Goal: Information Seeking & Learning: Learn about a topic

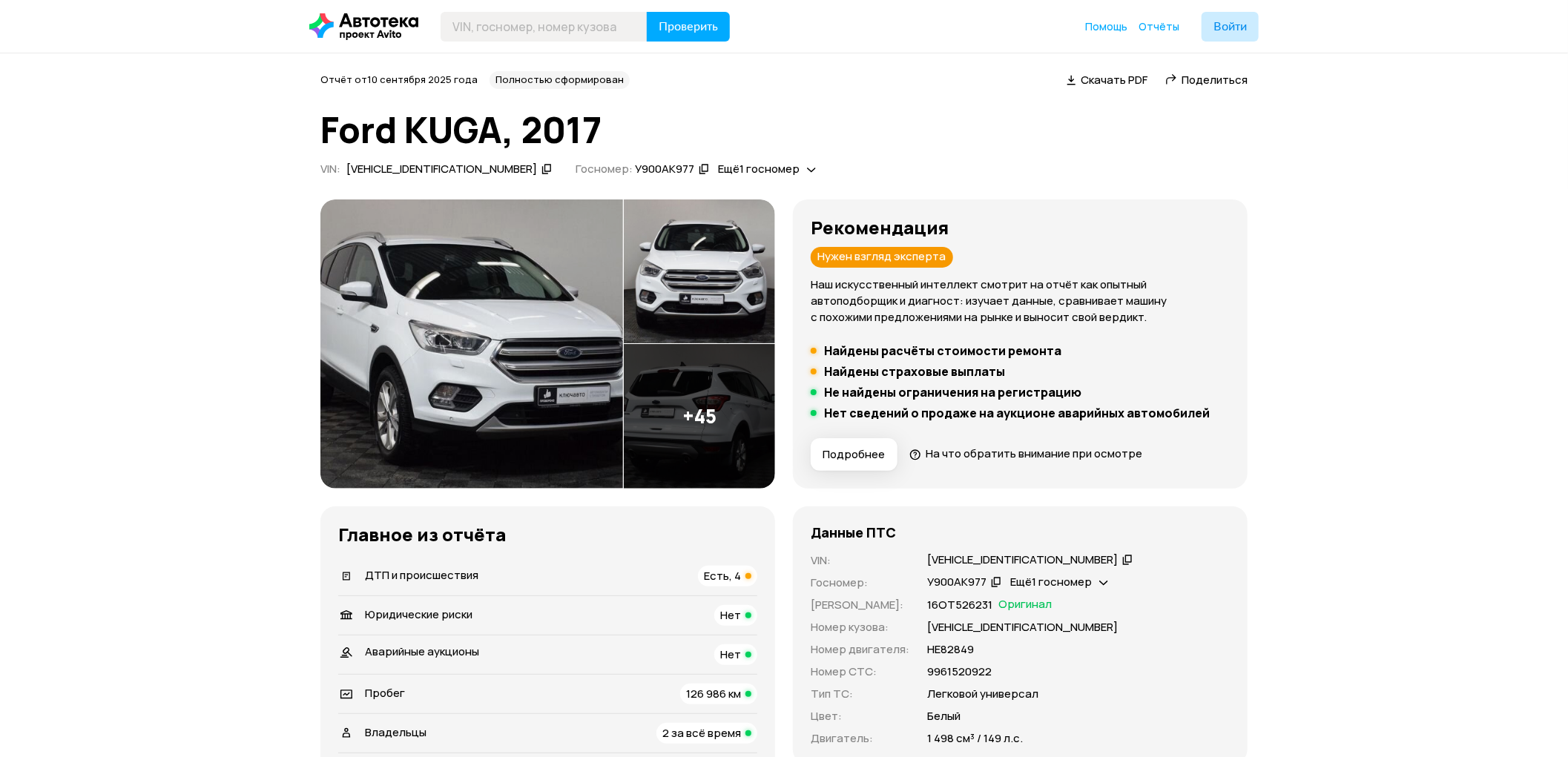
click at [876, 460] on span "Подробнее" at bounding box center [854, 454] width 62 height 14
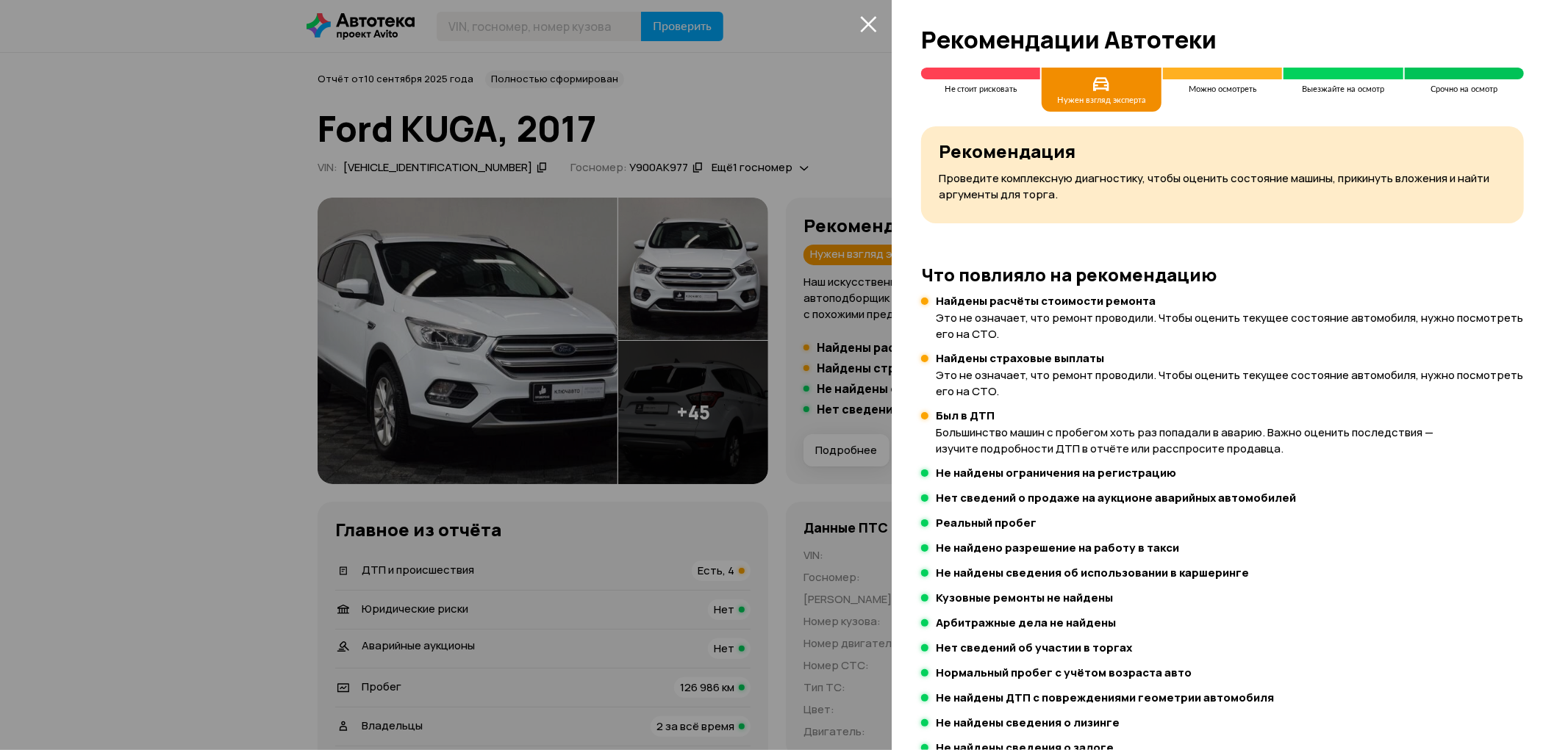
drag, startPoint x: 0, startPoint y: 430, endPoint x: 218, endPoint y: 426, distance: 218.0
click at [5, 430] on div at bounding box center [784, 375] width 1568 height 750
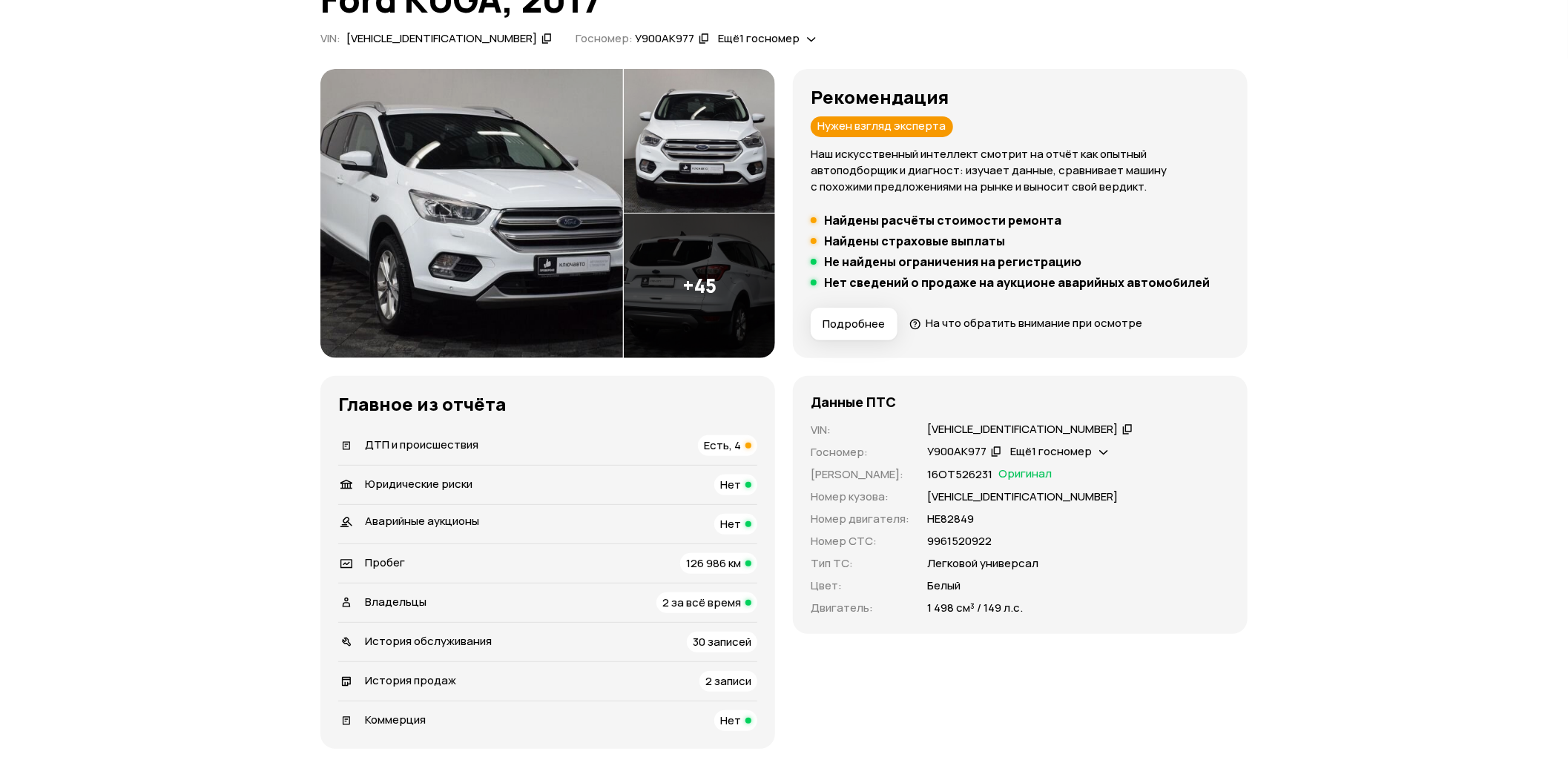
scroll to position [330, 0]
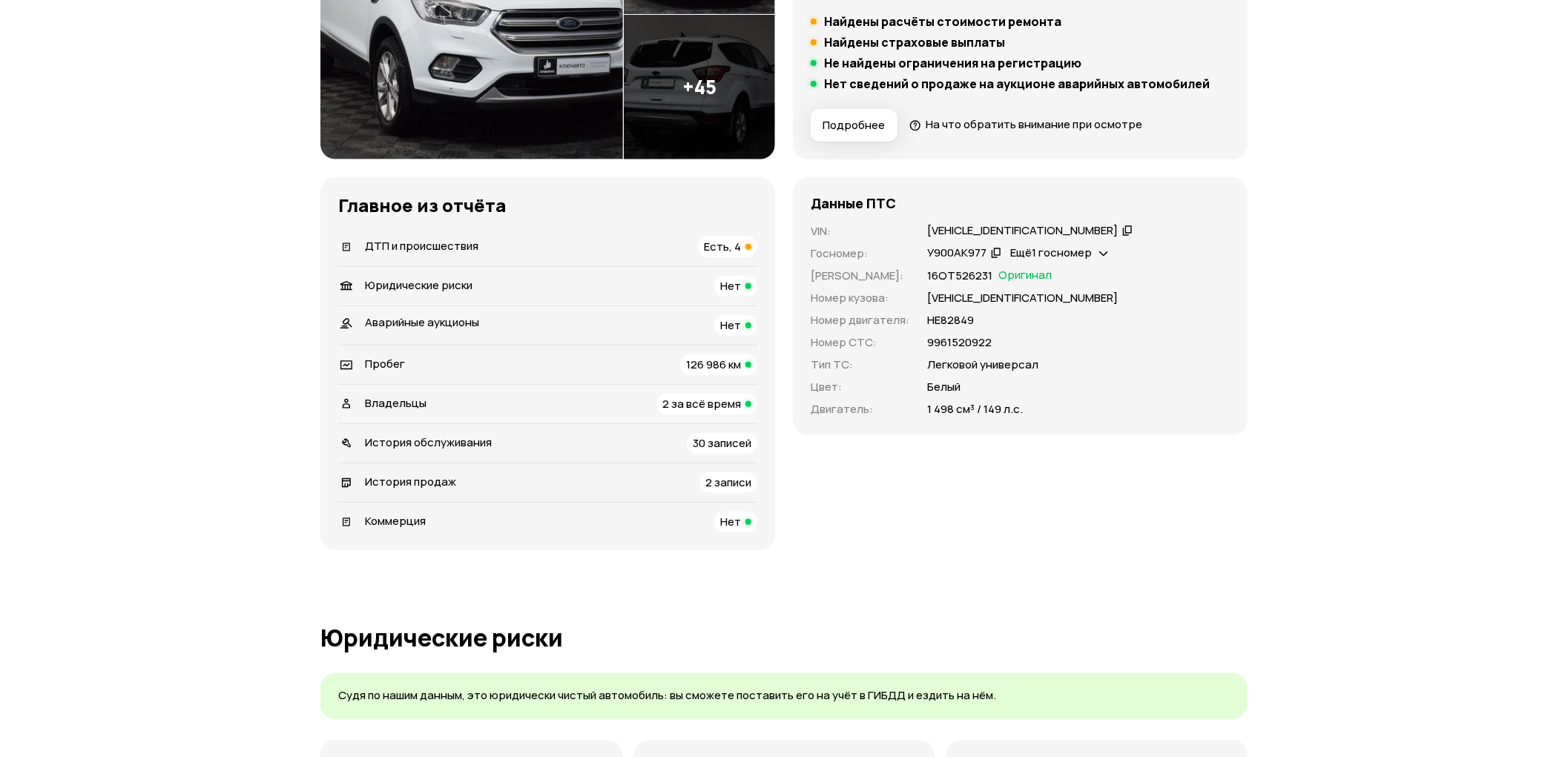
click at [442, 247] on span "ДТП и происшествия" at bounding box center [422, 246] width 114 height 15
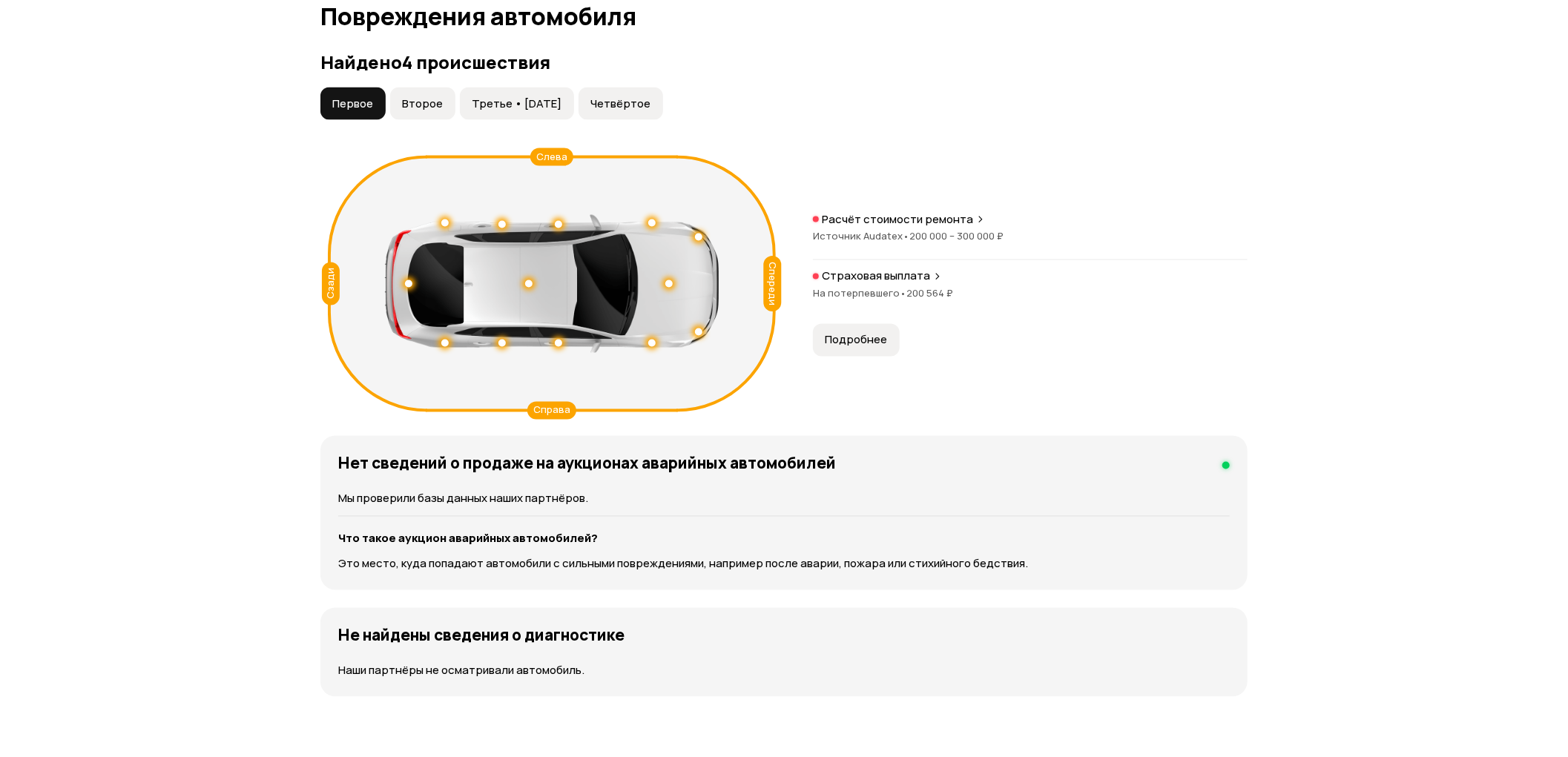
scroll to position [1537, 0]
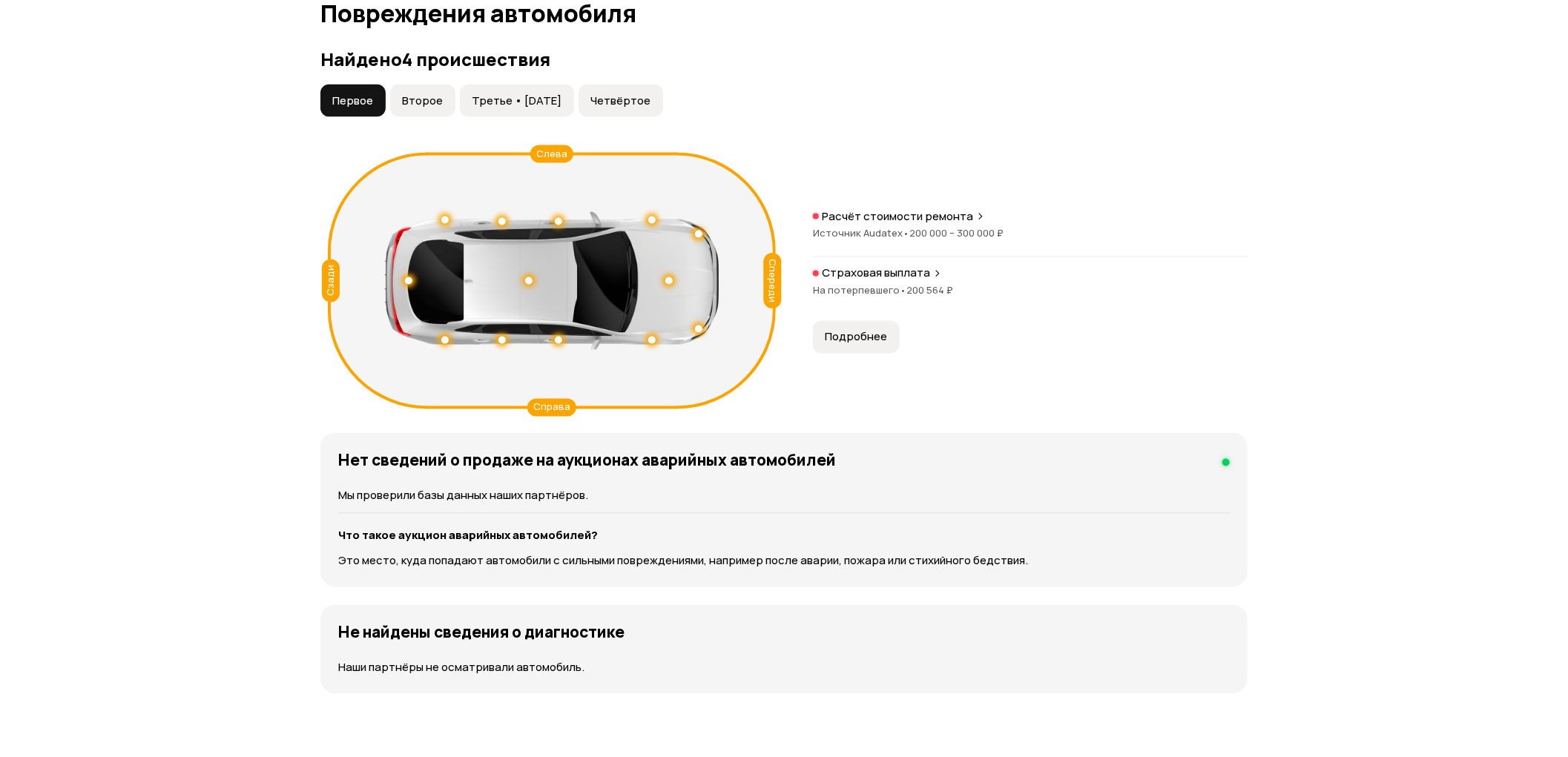
click at [425, 99] on span "Второе" at bounding box center [422, 100] width 41 height 14
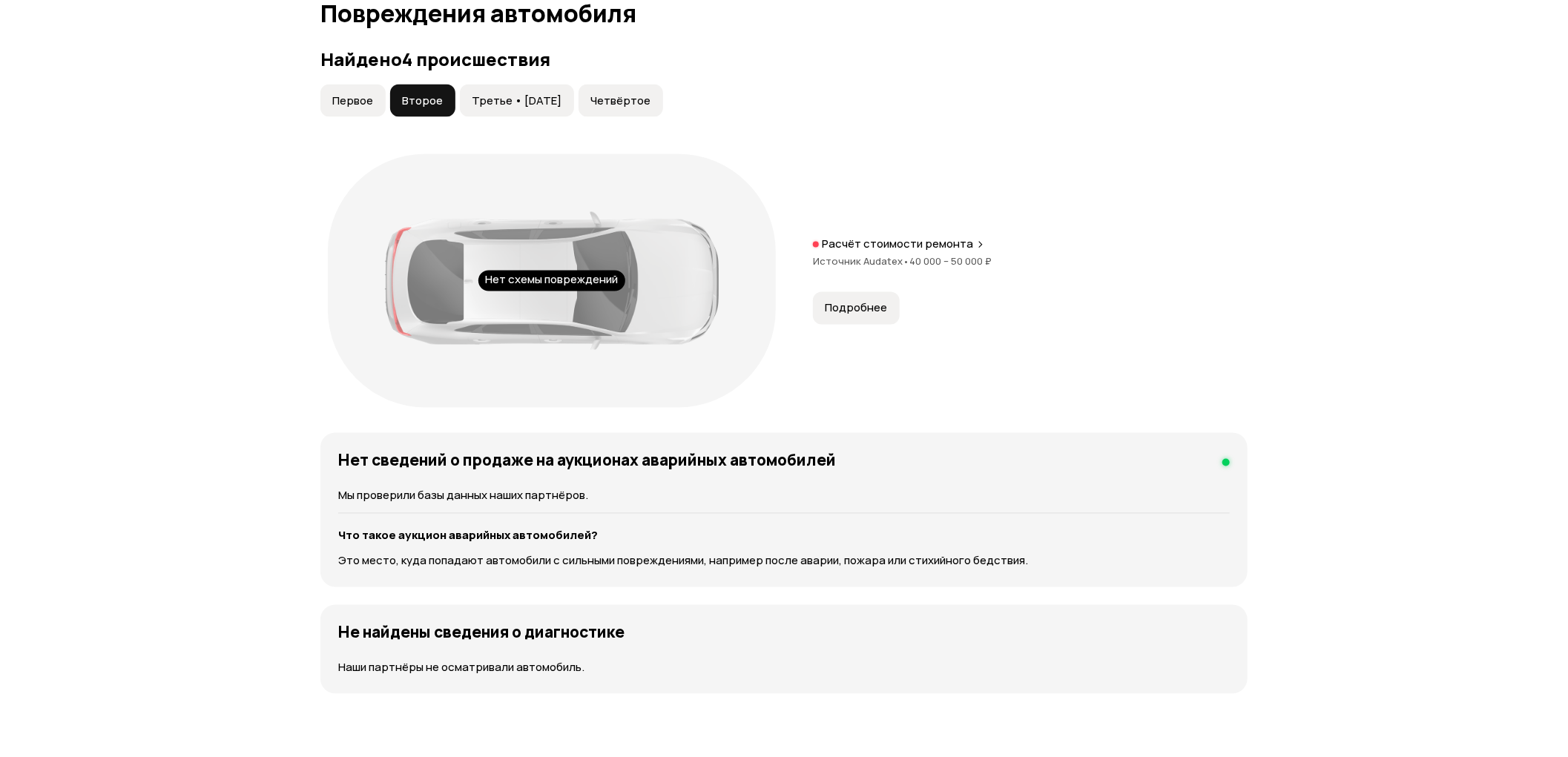
click at [338, 100] on span "Первое" at bounding box center [352, 100] width 41 height 14
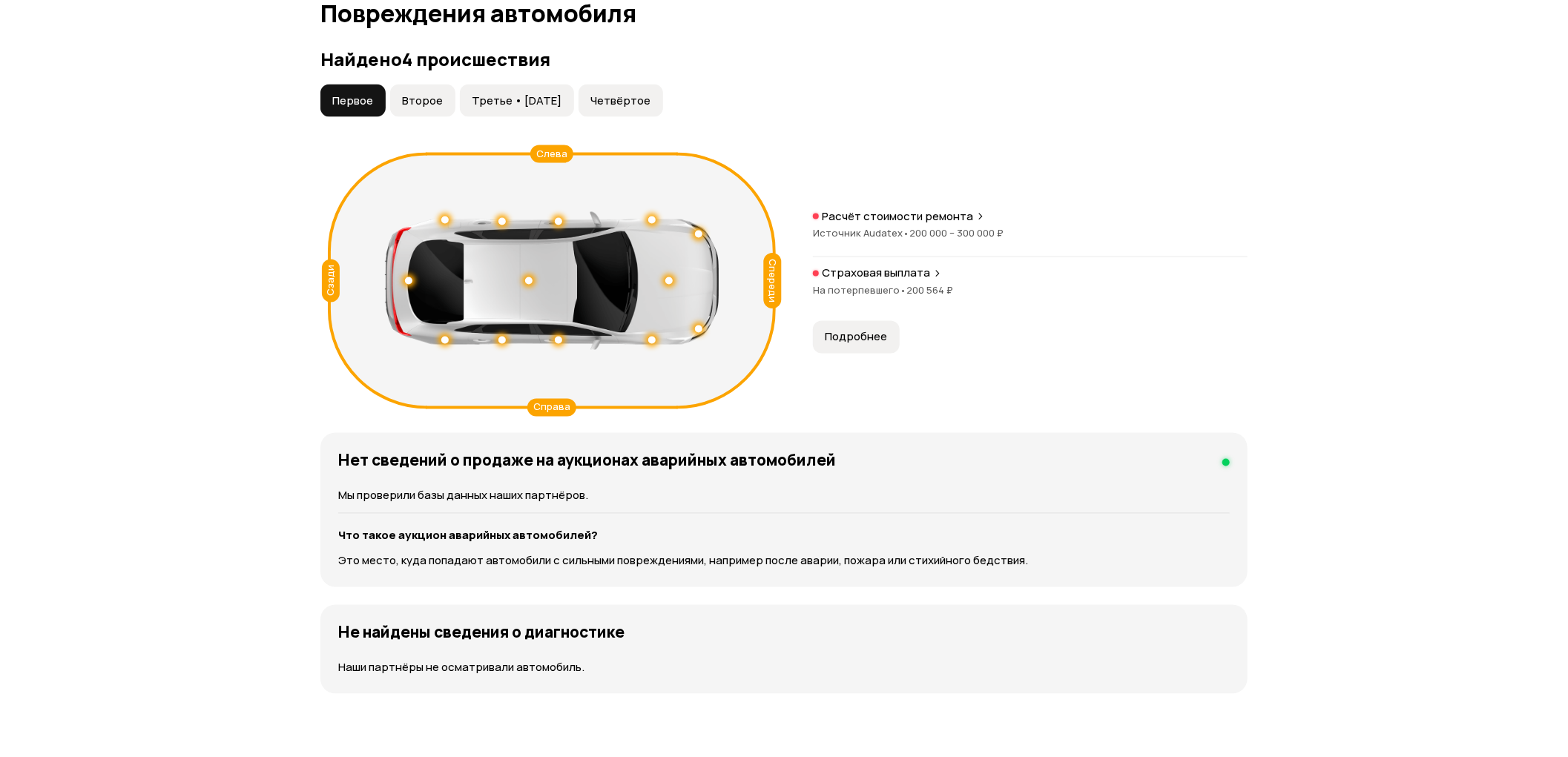
click at [629, 106] on span "Четвёртое" at bounding box center [621, 100] width 61 height 14
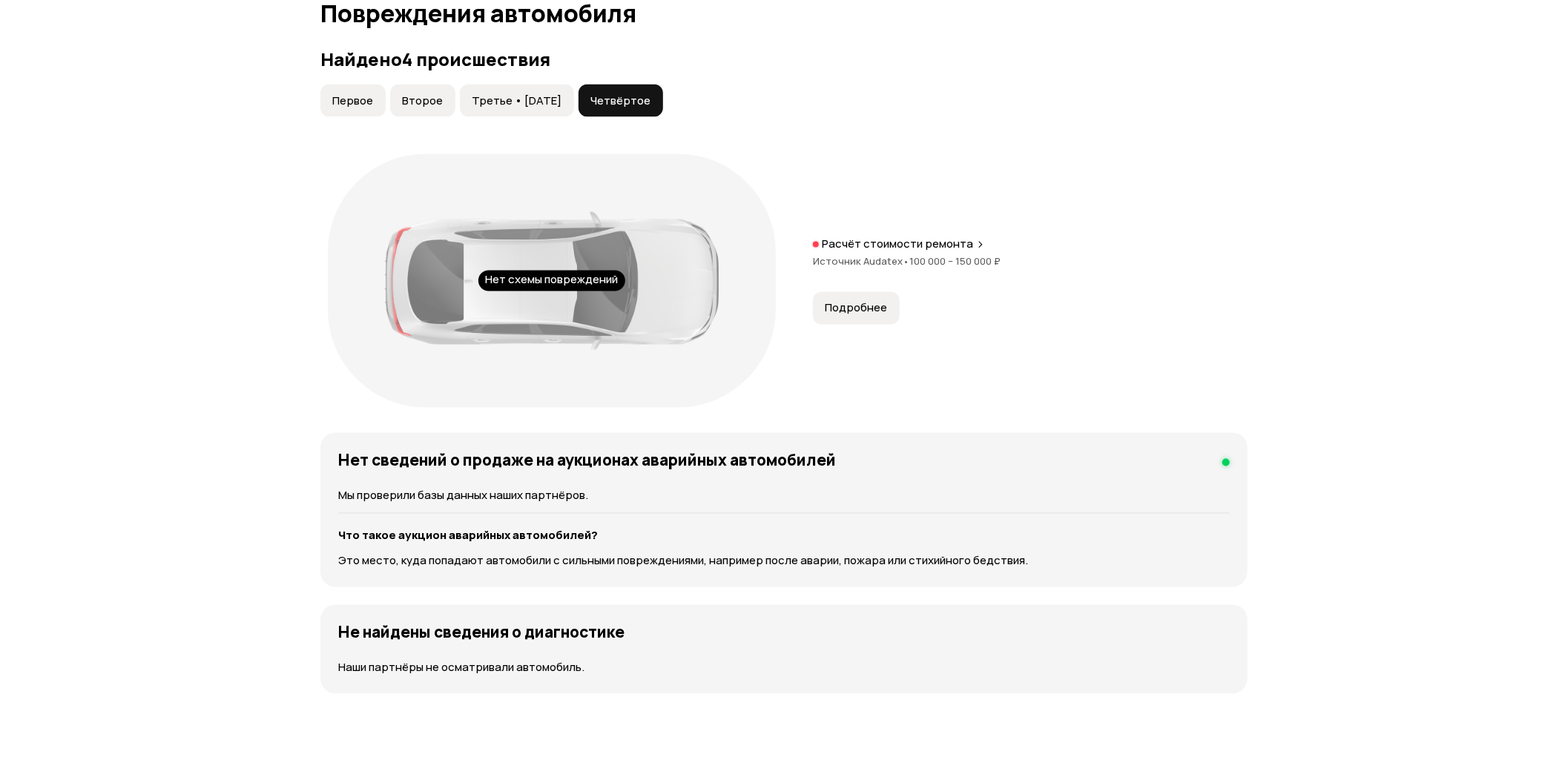
click at [550, 97] on span "Третье • [DATE]" at bounding box center [516, 100] width 89 height 14
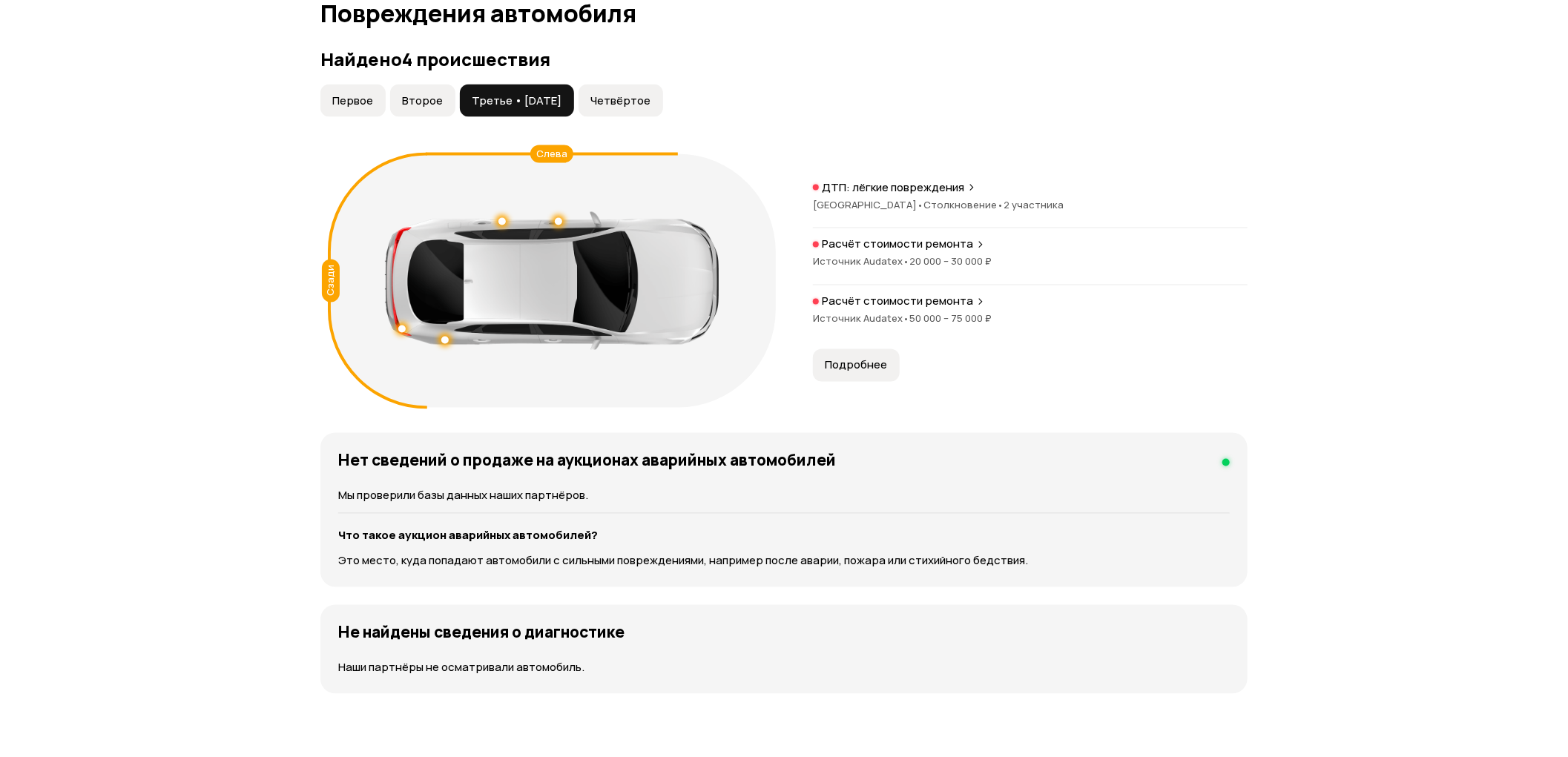
click at [399, 330] on div at bounding box center [402, 330] width 7 height 7
click at [919, 196] on div "ДТП: лёгкие повреждения [GEOGRAPHIC_DATA] • Столкновение • 2 участника" at bounding box center [1030, 204] width 434 height 48
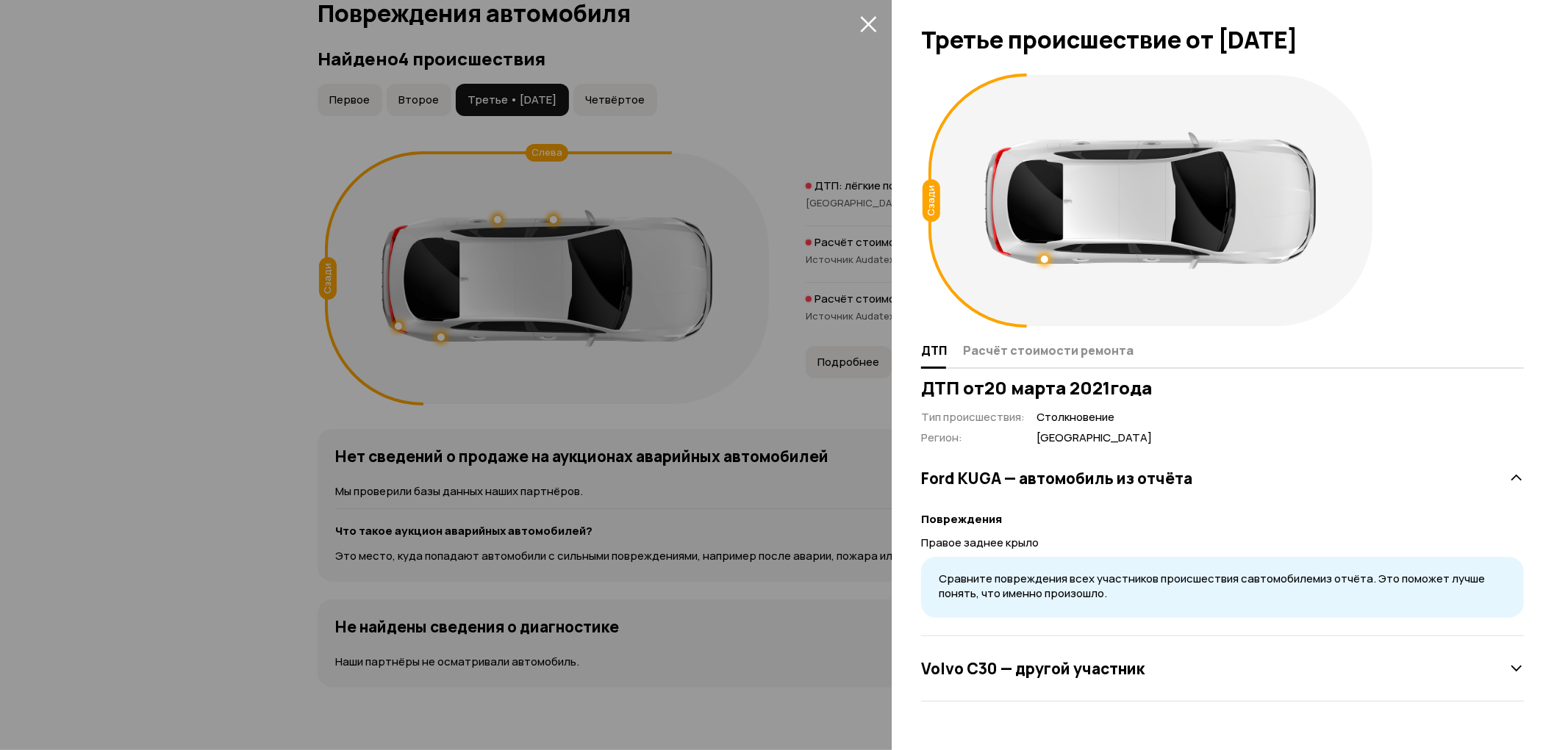
click at [216, 296] on div at bounding box center [784, 375] width 1568 height 750
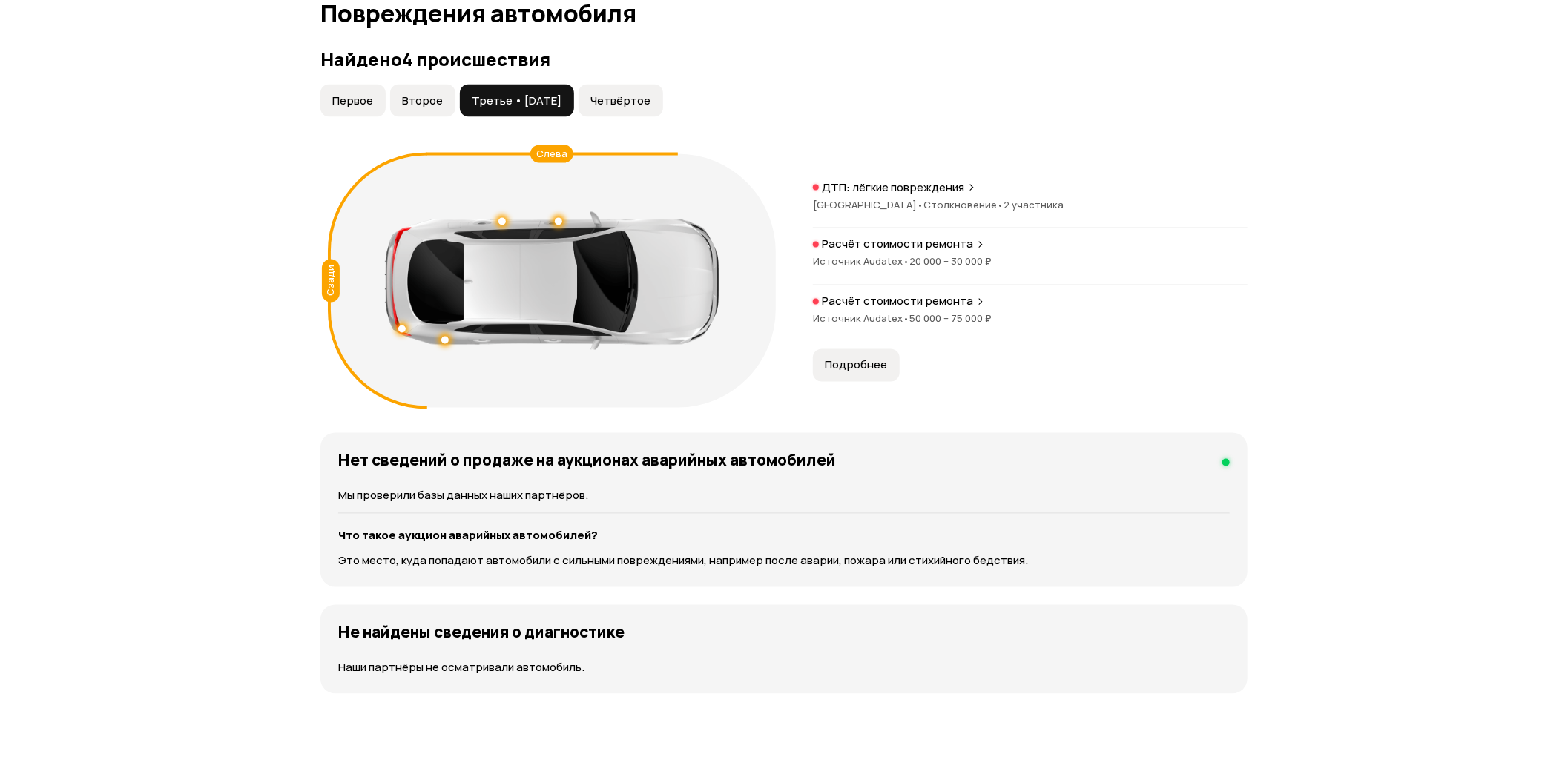
click at [902, 267] on span "•" at bounding box center [905, 262] width 6 height 14
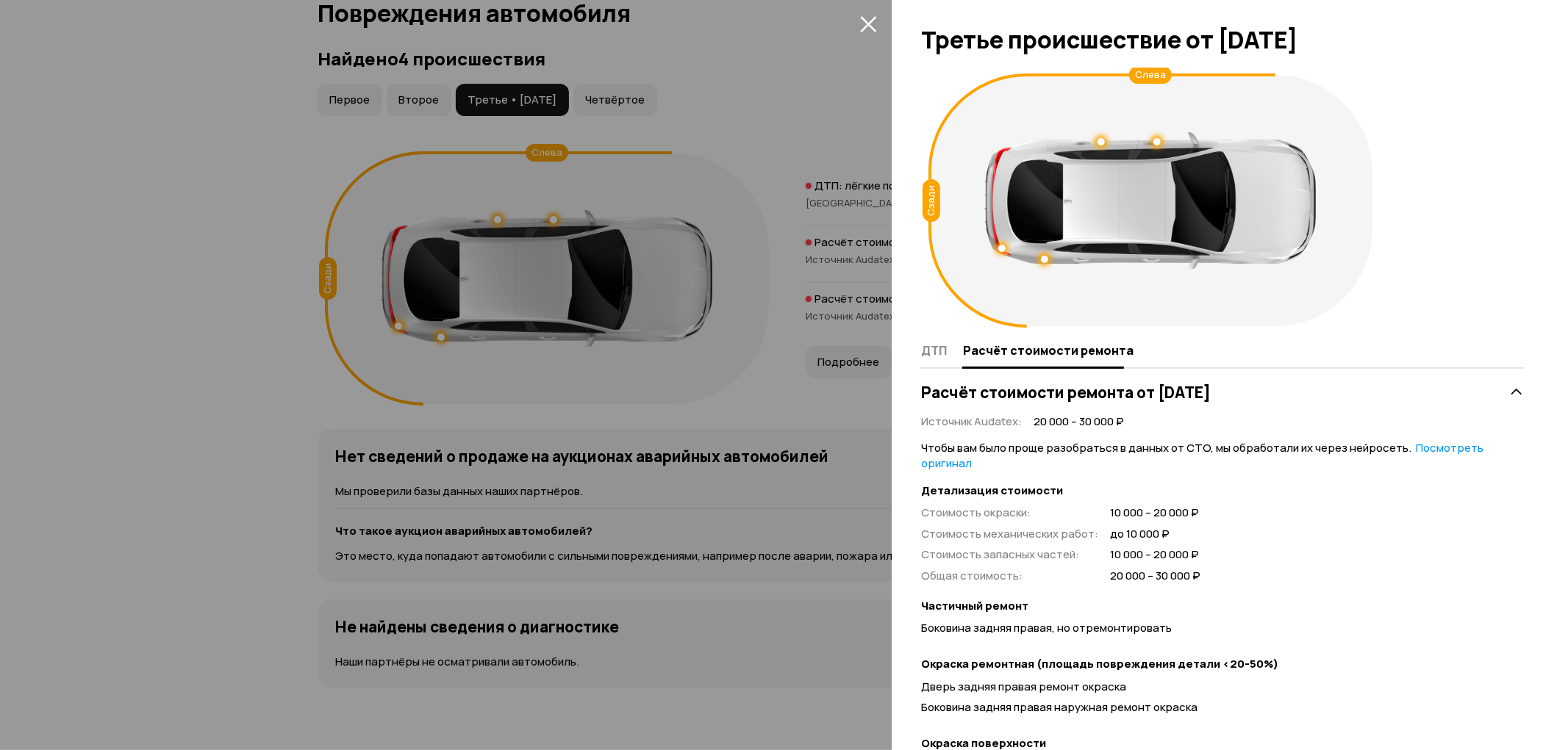
click at [212, 275] on div at bounding box center [784, 375] width 1568 height 750
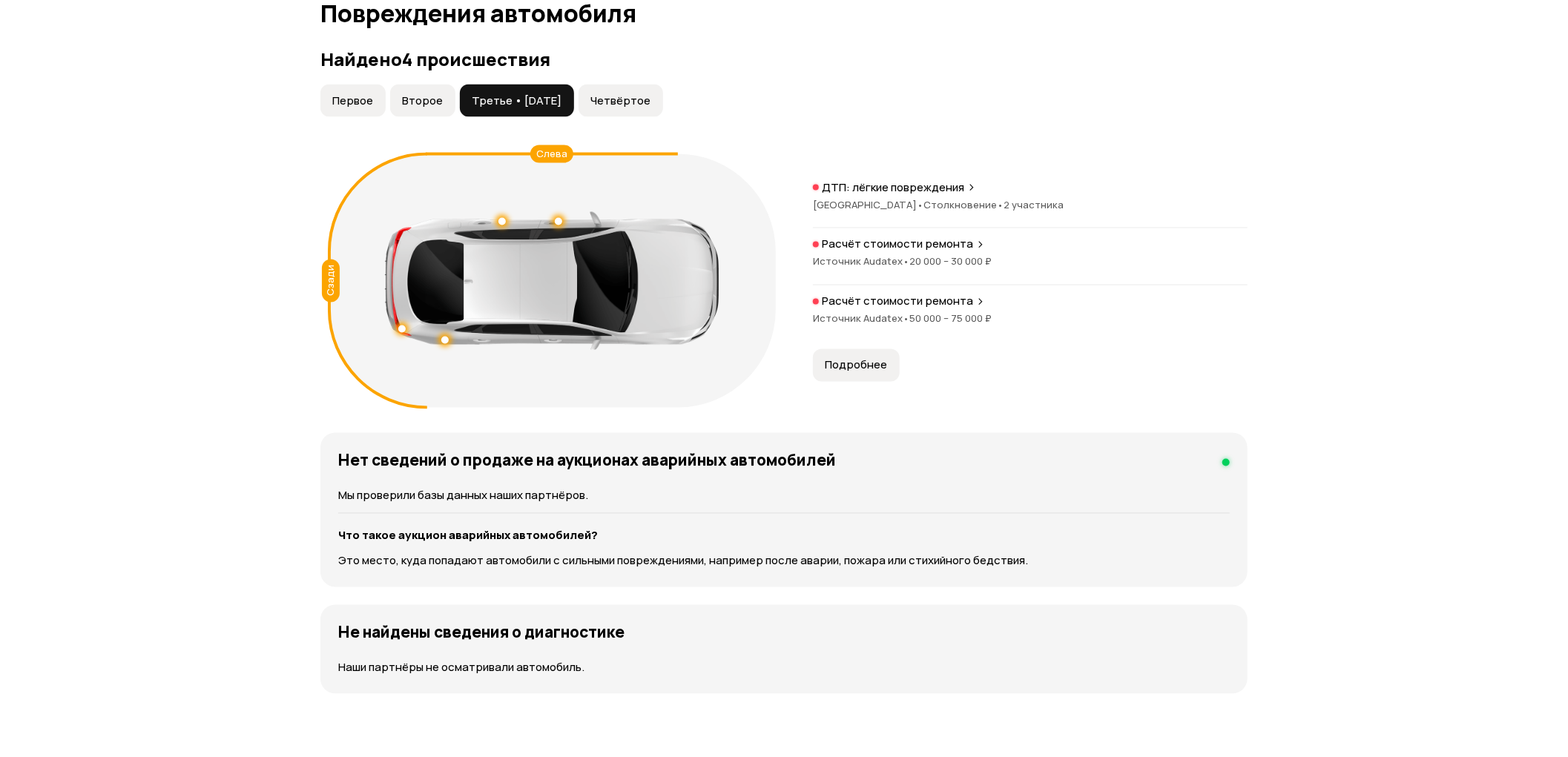
click at [887, 369] on button "Подробнее" at bounding box center [856, 366] width 87 height 33
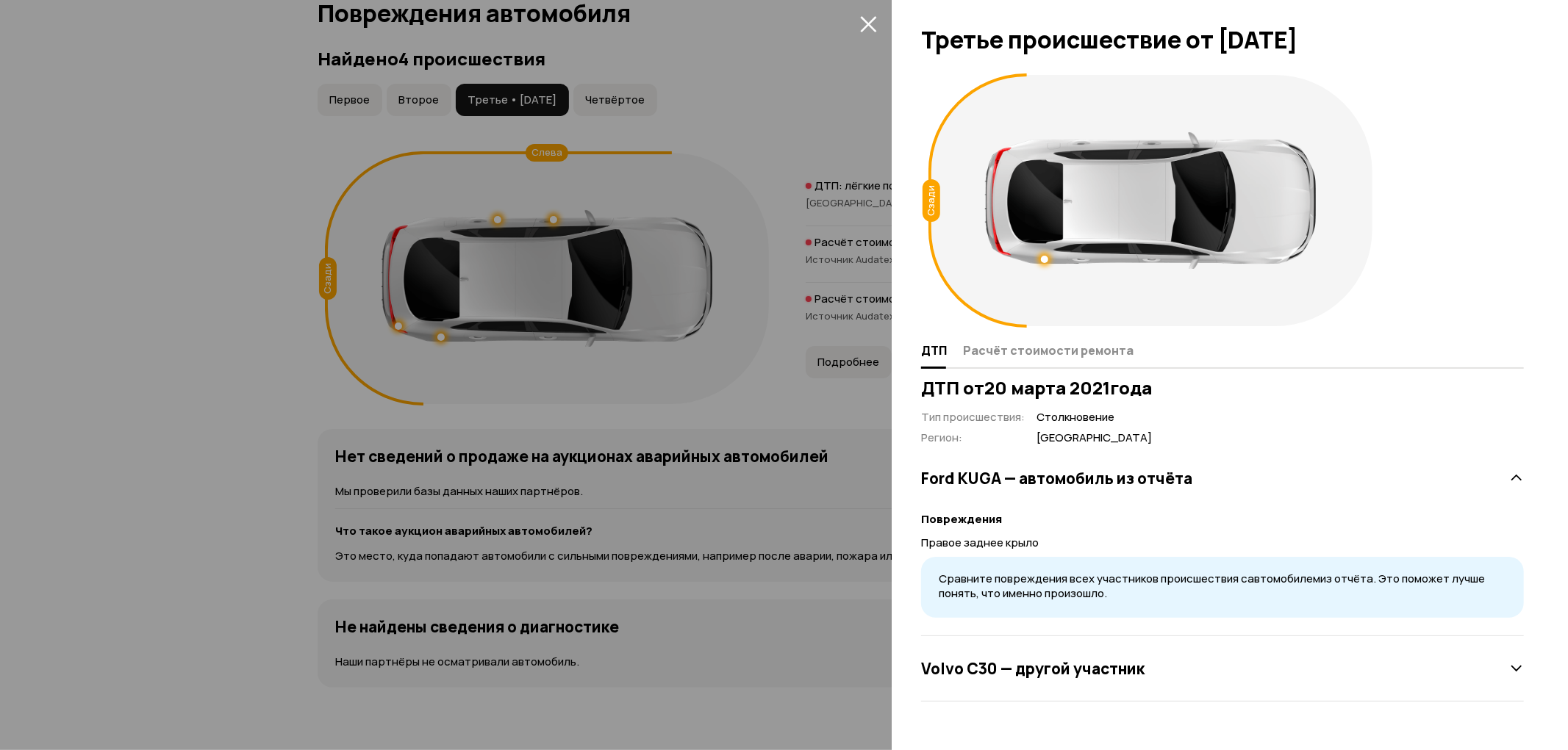
click at [228, 309] on div at bounding box center [784, 375] width 1568 height 750
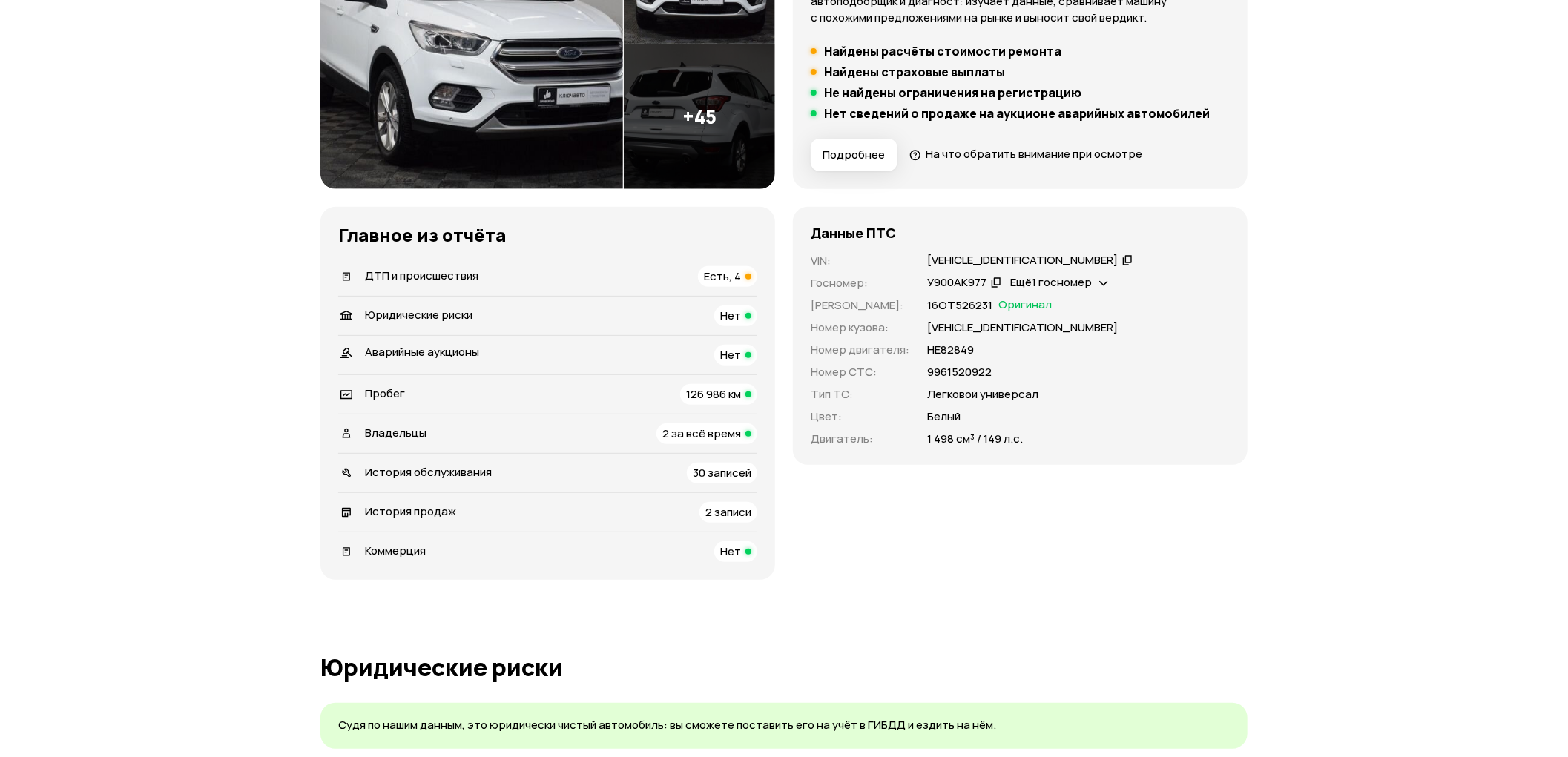
scroll to position [0, 0]
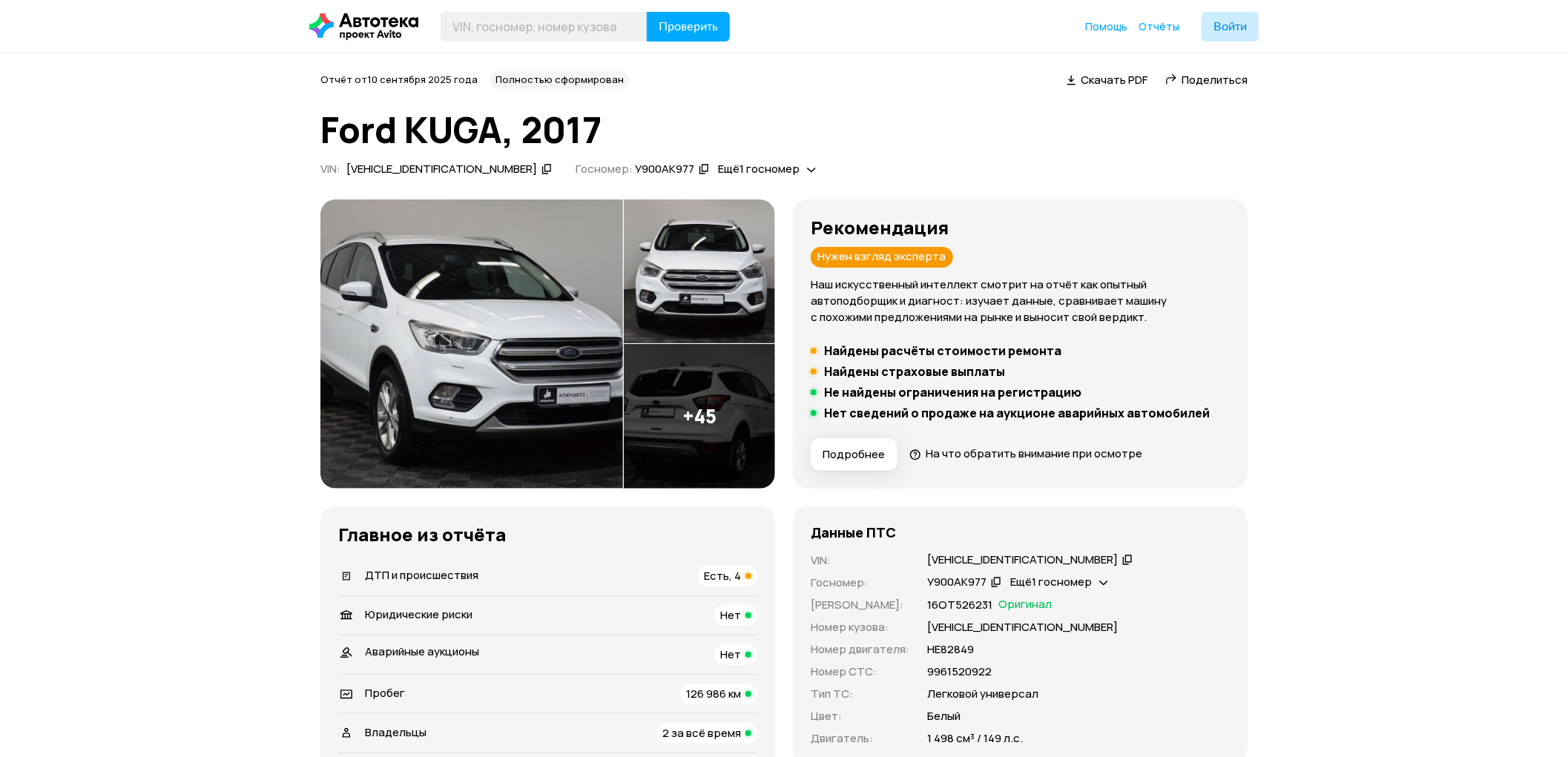
click at [500, 350] on img at bounding box center [471, 344] width 303 height 289
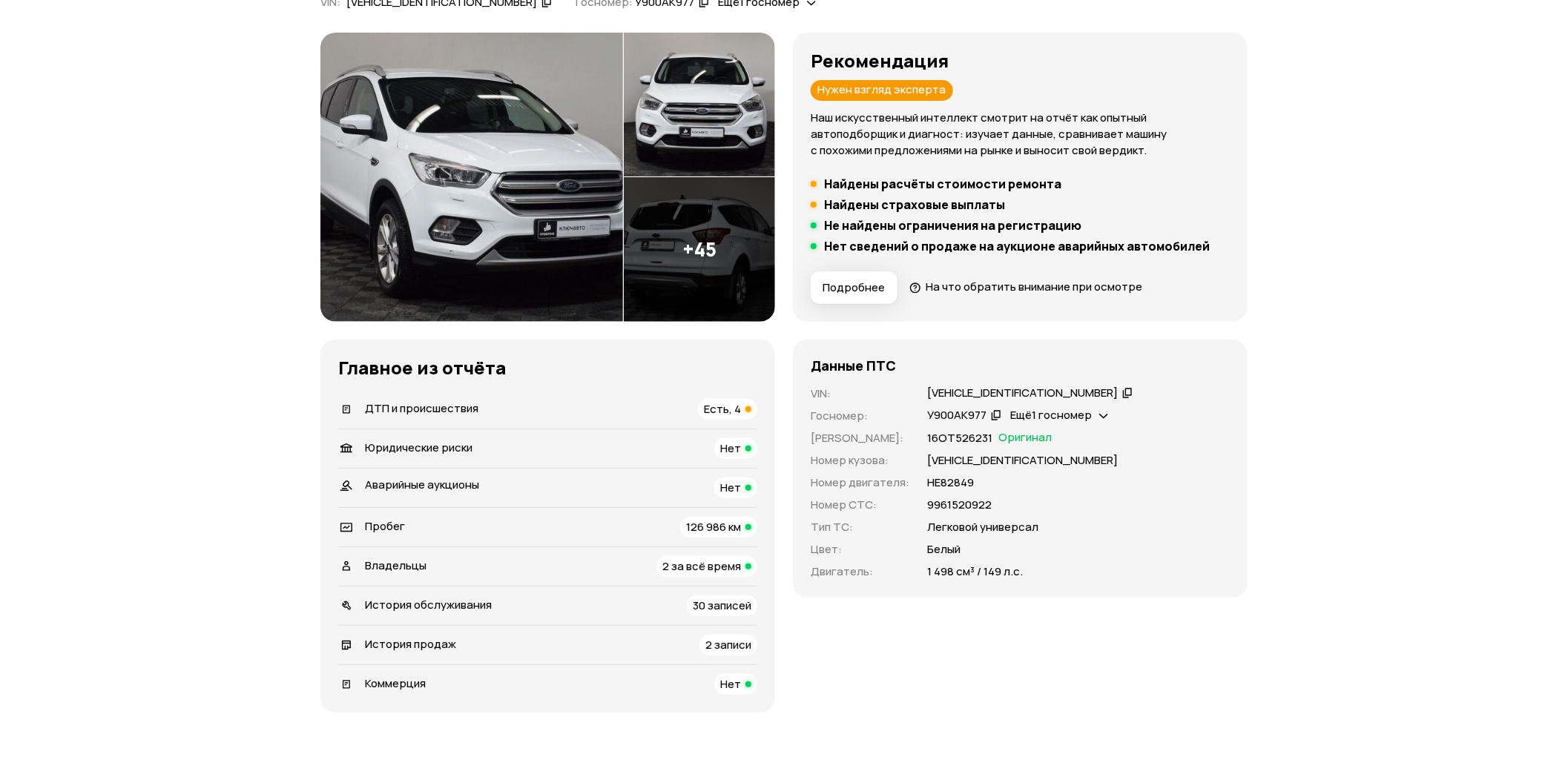
scroll to position [412, 0]
